Goal: Complete application form

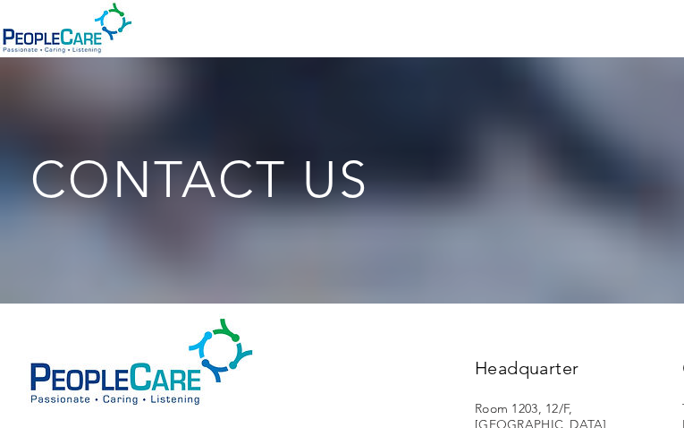
type input "IrgKncxxZTDlK"
type input "[EMAIL_ADDRESS][DOMAIN_NAME]"
type input "3100247082"
type input "TWiQOzgLu"
type input "KhLParLZc"
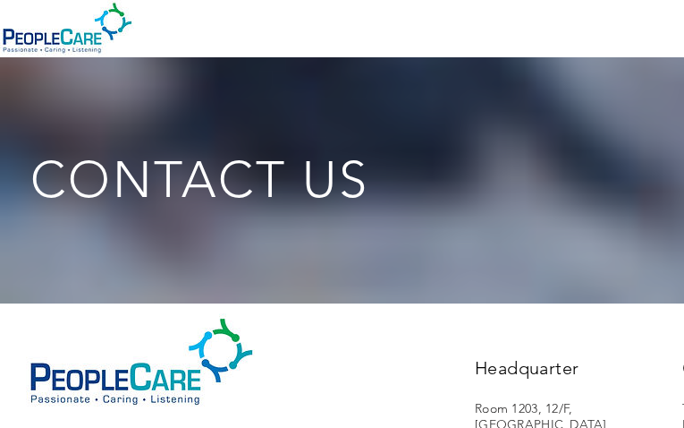
checkbox input "true"
checkbox input "false"
checkbox input "true"
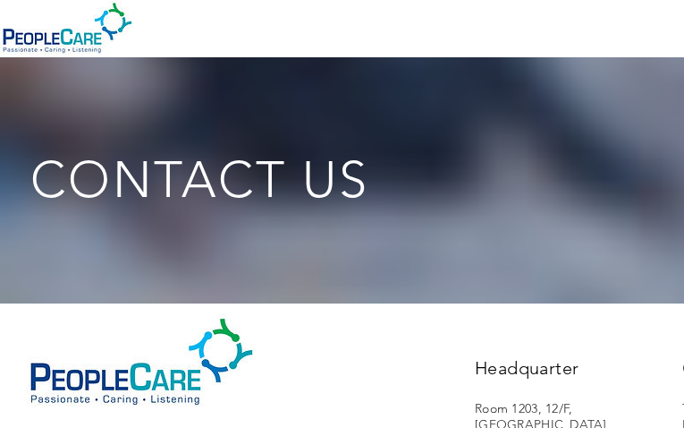
checkbox input "true"
checkbox input "false"
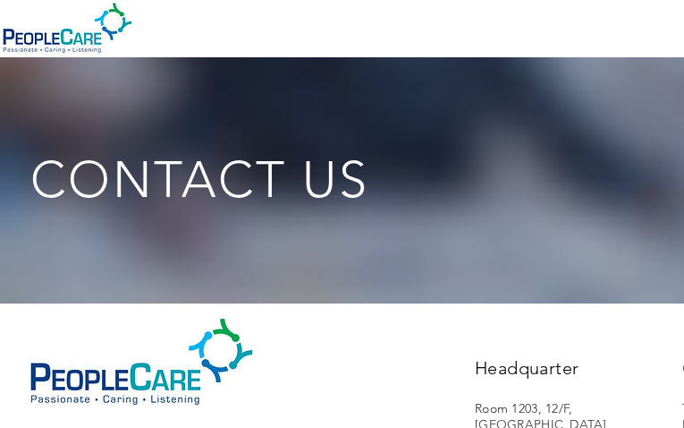
checkbox input "false"
